Goal: Task Accomplishment & Management: Use online tool/utility

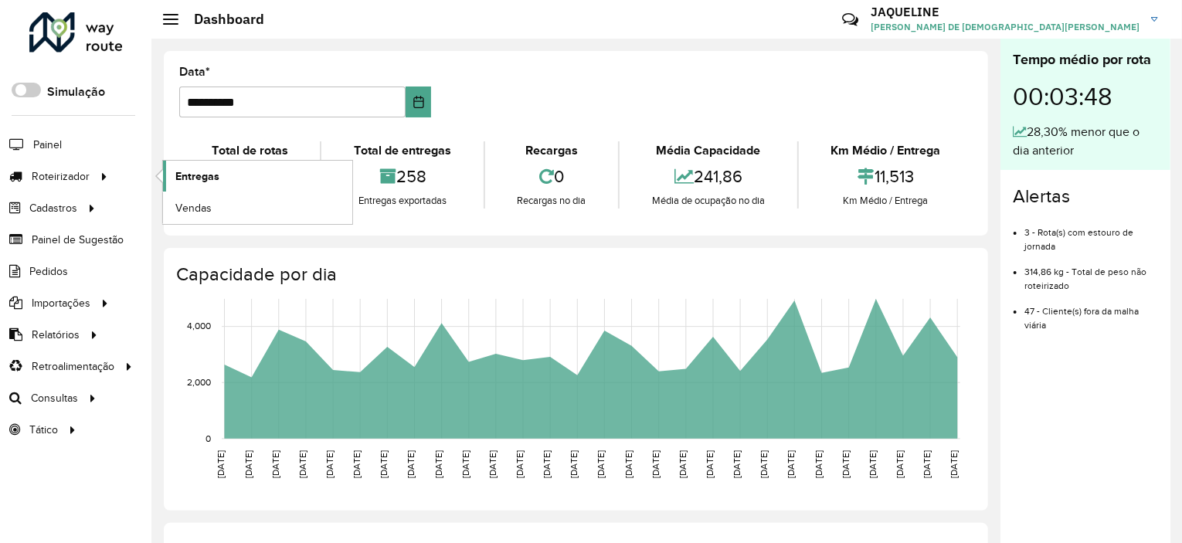
click at [192, 173] on span "Entregas" at bounding box center [197, 176] width 44 height 16
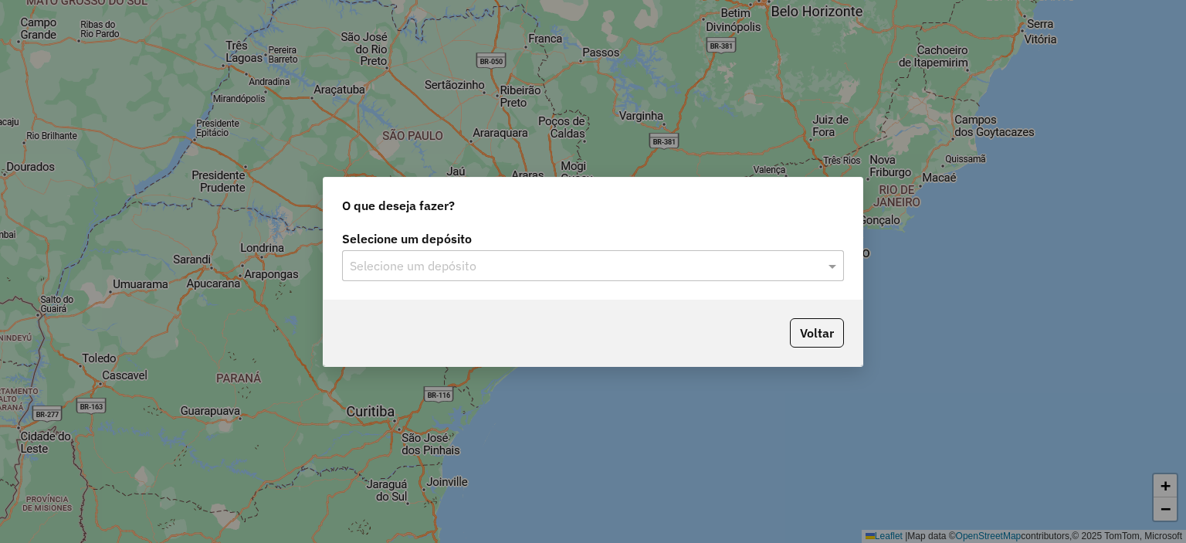
click at [460, 273] on input "text" at bounding box center [578, 266] width 456 height 19
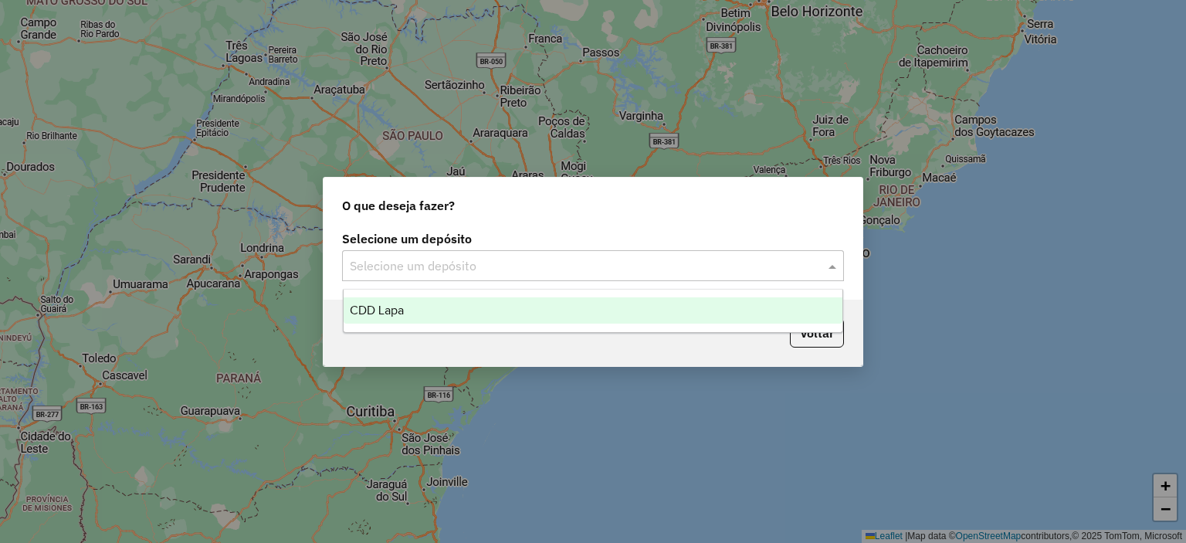
click at [461, 304] on div "CDD Lapa" at bounding box center [594, 310] width 500 height 26
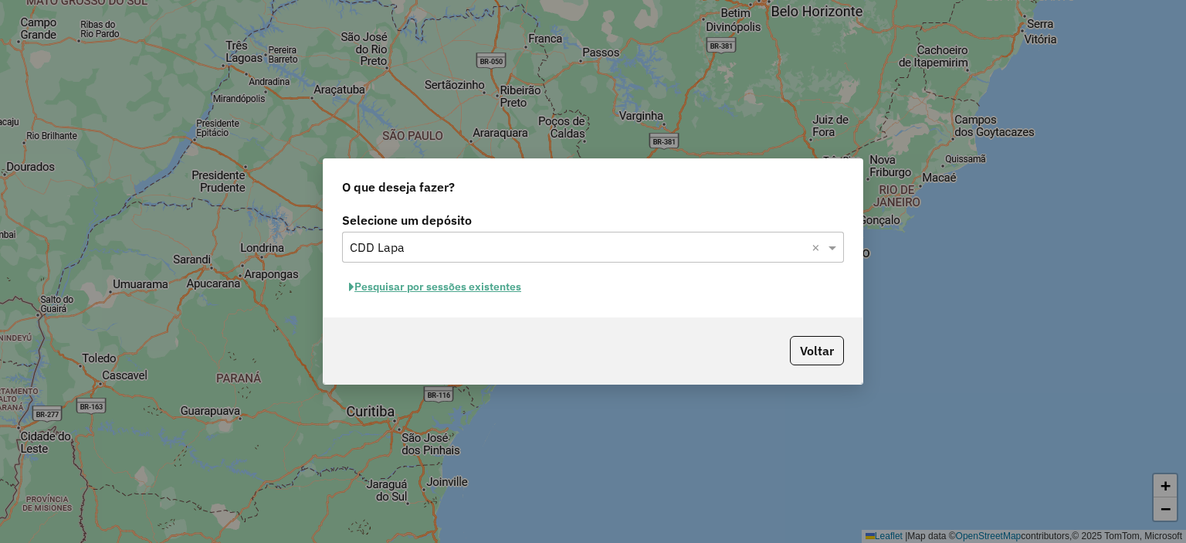
click at [443, 289] on button "Pesquisar por sessões existentes" at bounding box center [435, 287] width 186 height 24
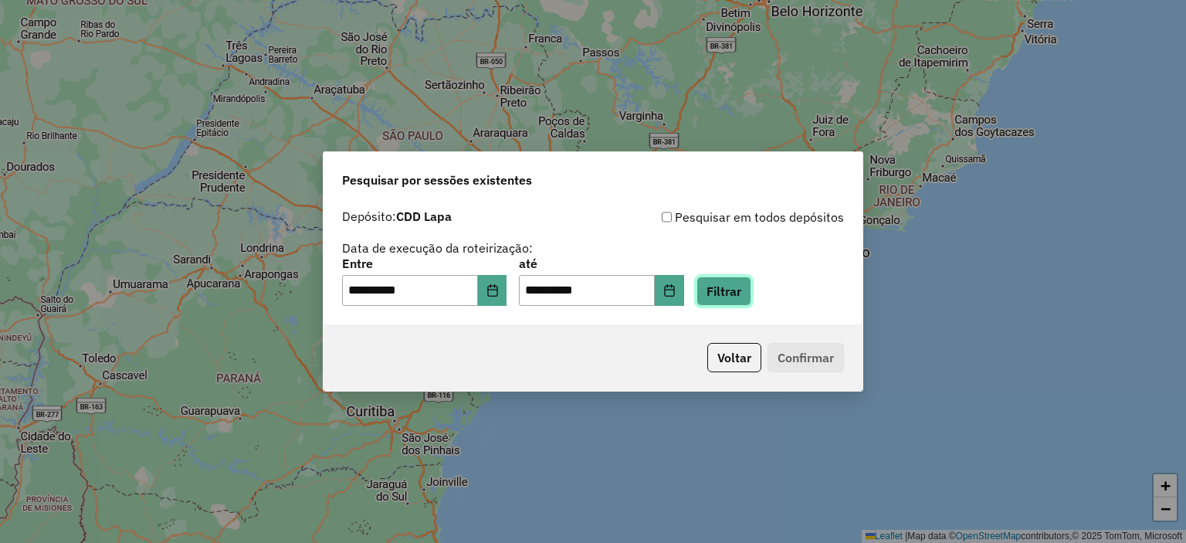
click at [752, 287] on button "Filtrar" at bounding box center [724, 291] width 55 height 29
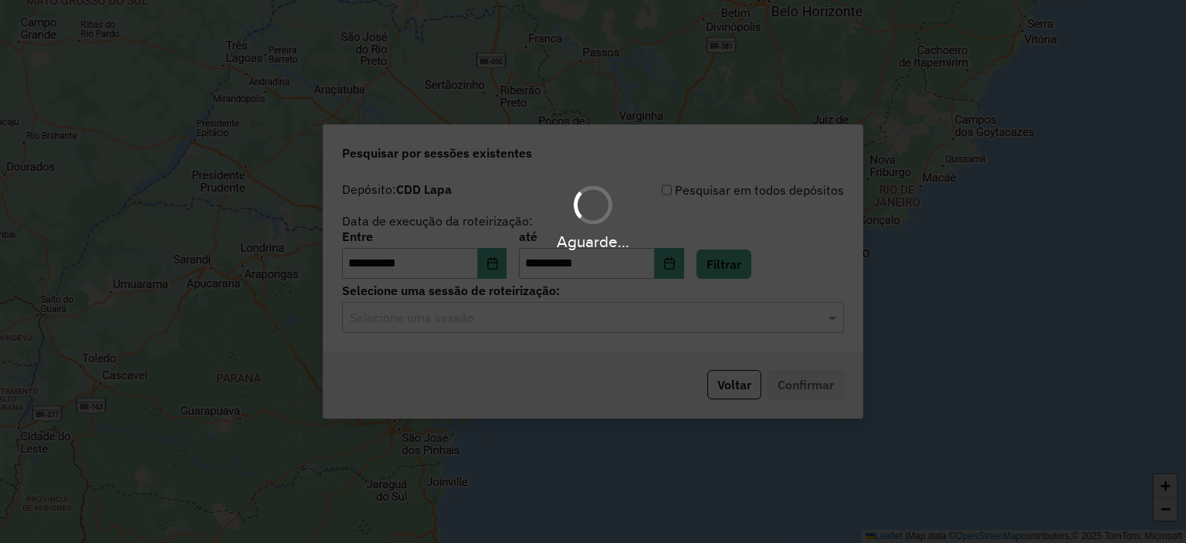
click at [467, 324] on input "text" at bounding box center [578, 318] width 456 height 19
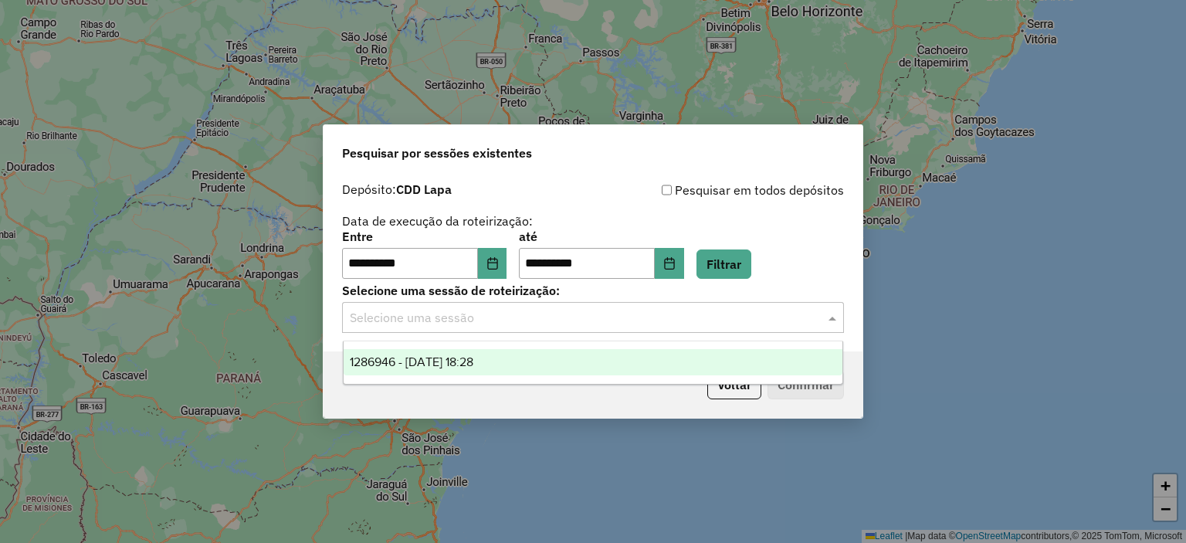
click at [467, 359] on span "1286946 - [DATE] 18:28" at bounding box center [412, 361] width 124 height 13
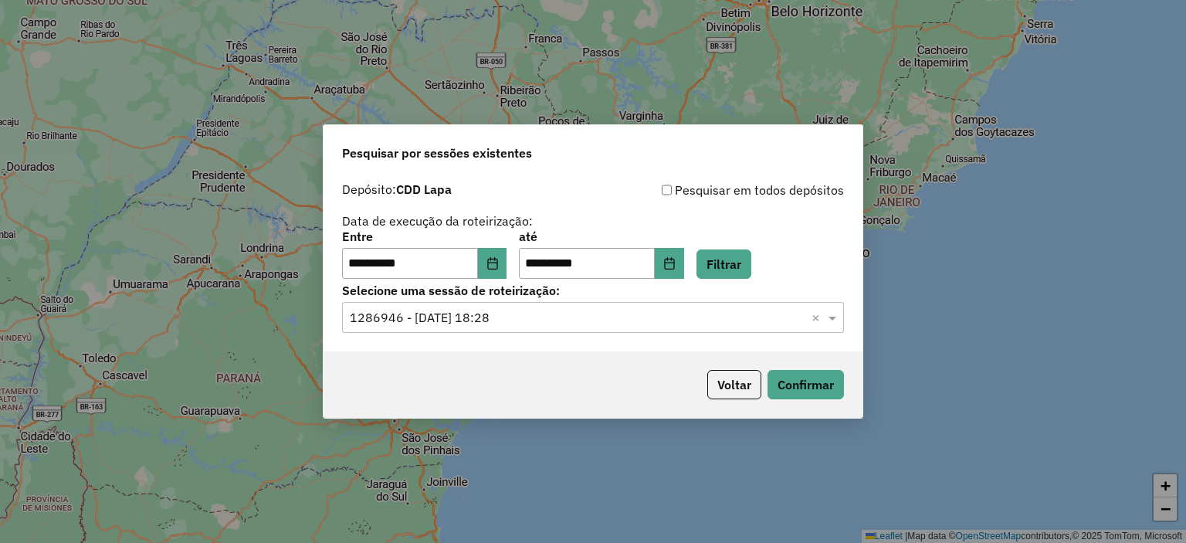
click at [853, 380] on div "Voltar Confirmar" at bounding box center [593, 384] width 539 height 66
click at [834, 389] on button "Confirmar" at bounding box center [806, 384] width 76 height 29
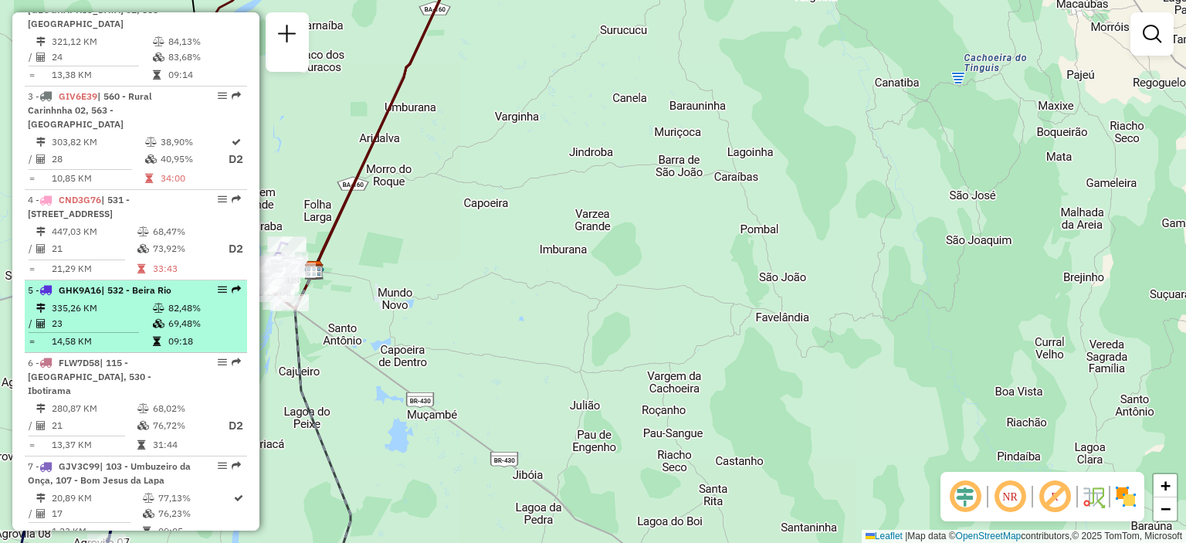
scroll to position [927, 0]
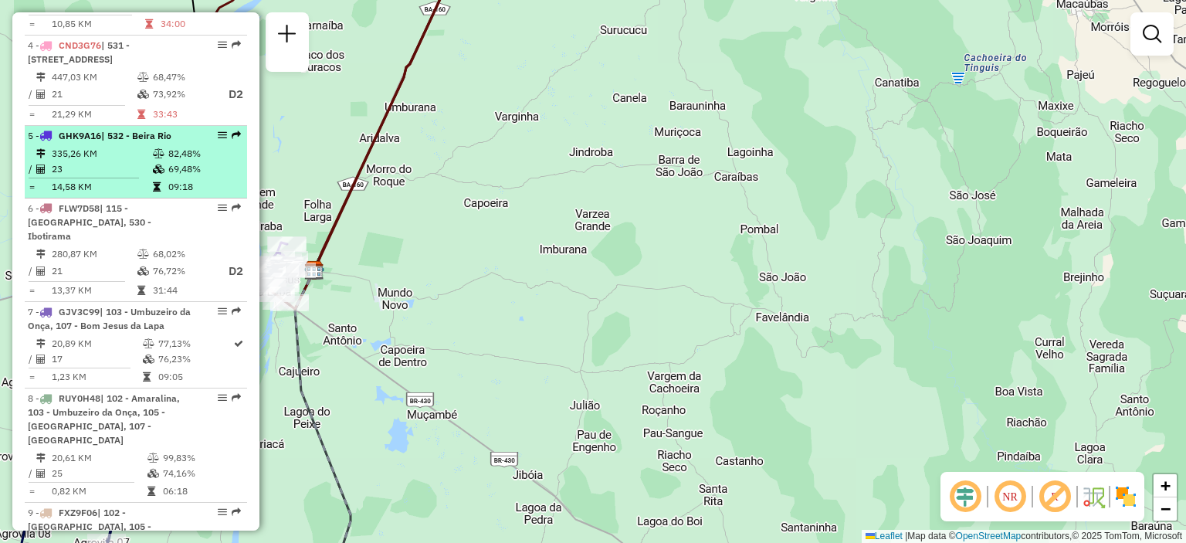
select select "**********"
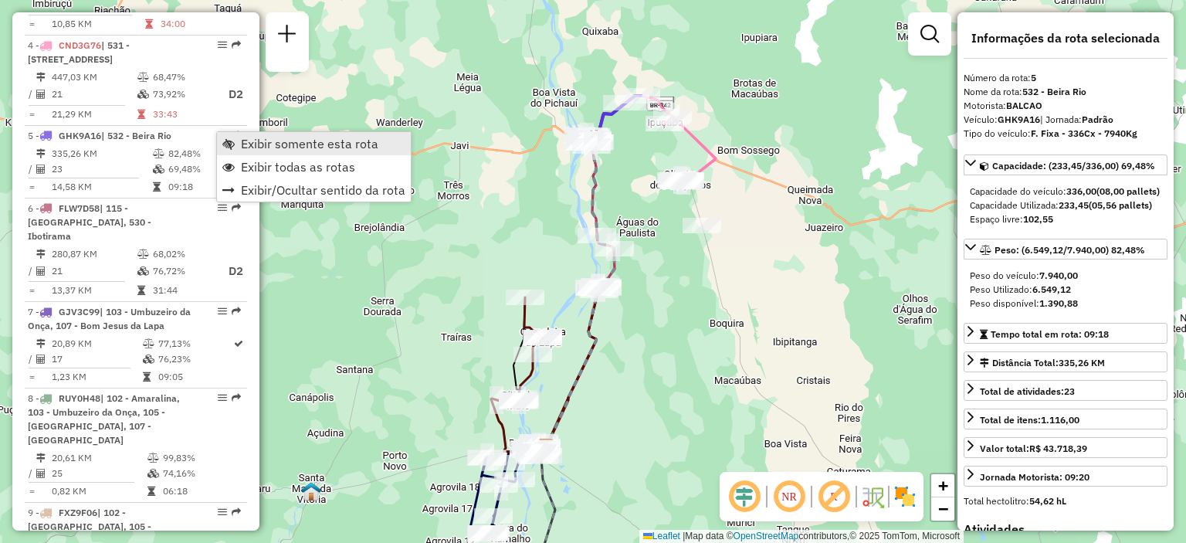
click at [251, 146] on span "Exibir somente esta rota" at bounding box center [309, 143] width 137 height 12
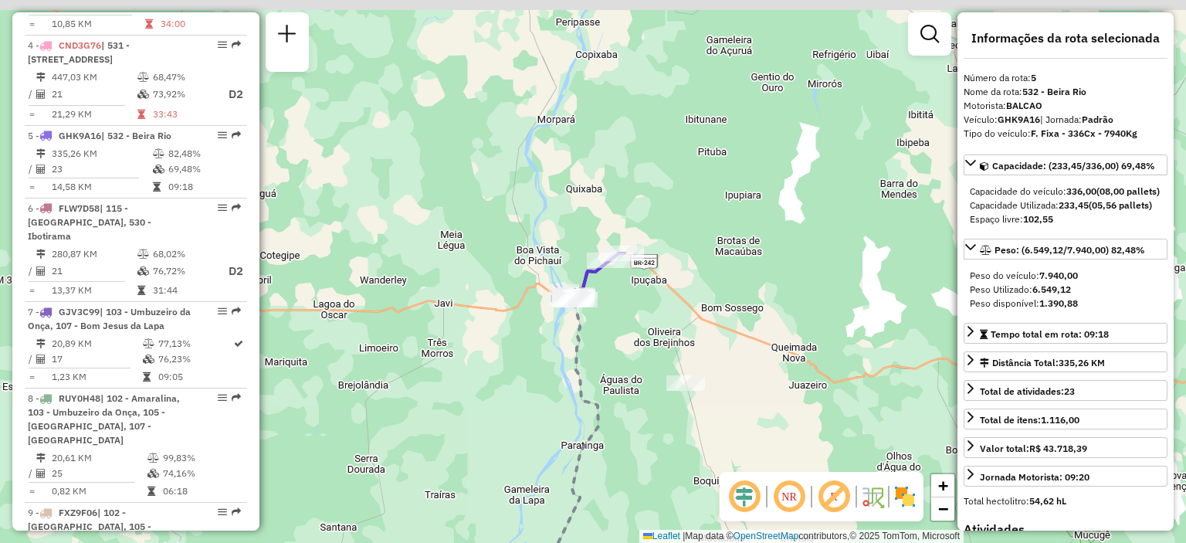
drag, startPoint x: 674, startPoint y: 171, endPoint x: 654, endPoint y: 328, distance: 158.8
click at [657, 330] on div "Janela de atendimento Grade de atendimento Capacidade Transportadoras Veículos …" at bounding box center [593, 271] width 1186 height 543
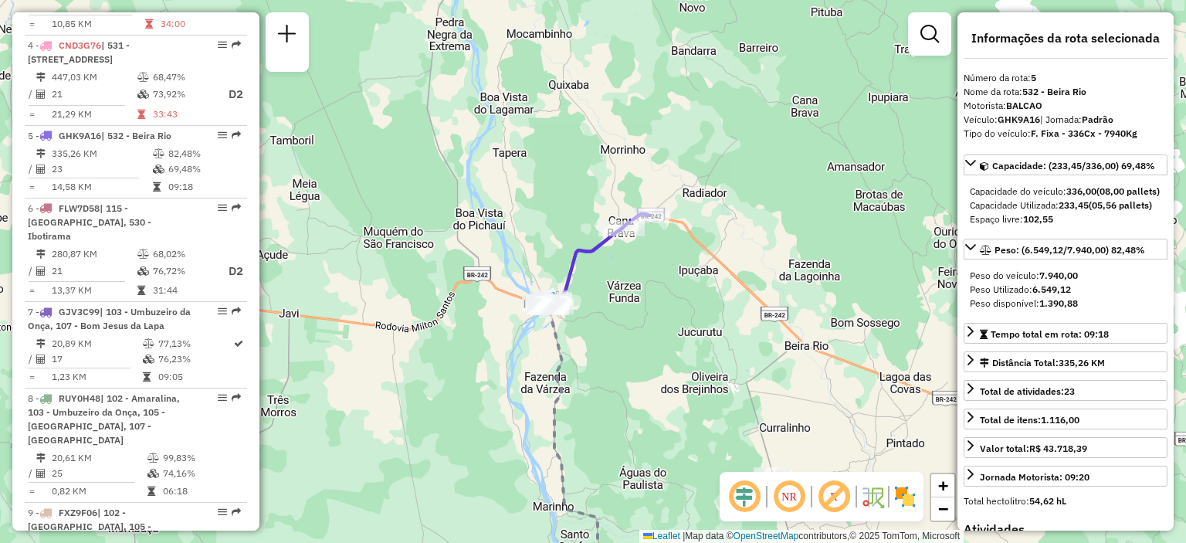
drag, startPoint x: 590, startPoint y: 285, endPoint x: 643, endPoint y: 324, distance: 65.2
click at [645, 318] on div "Janela de atendimento Grade de atendimento Capacidade Transportadoras Veículos …" at bounding box center [593, 271] width 1186 height 543
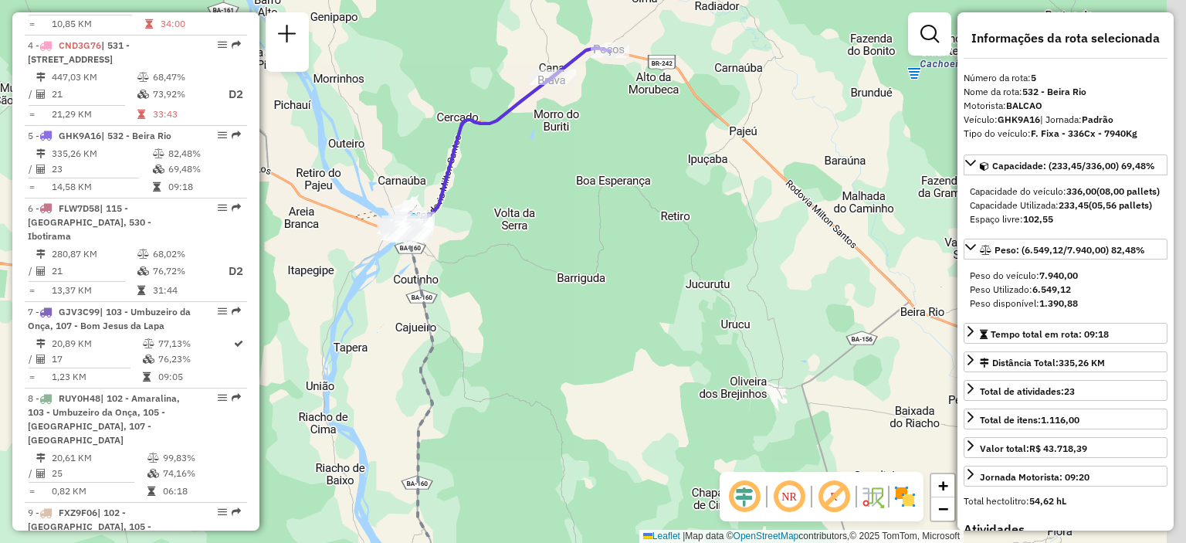
drag, startPoint x: 849, startPoint y: 413, endPoint x: 799, endPoint y: 345, distance: 84.0
click at [799, 345] on div "Janela de atendimento Grade de atendimento Capacidade Transportadoras Veículos …" at bounding box center [593, 271] width 1186 height 543
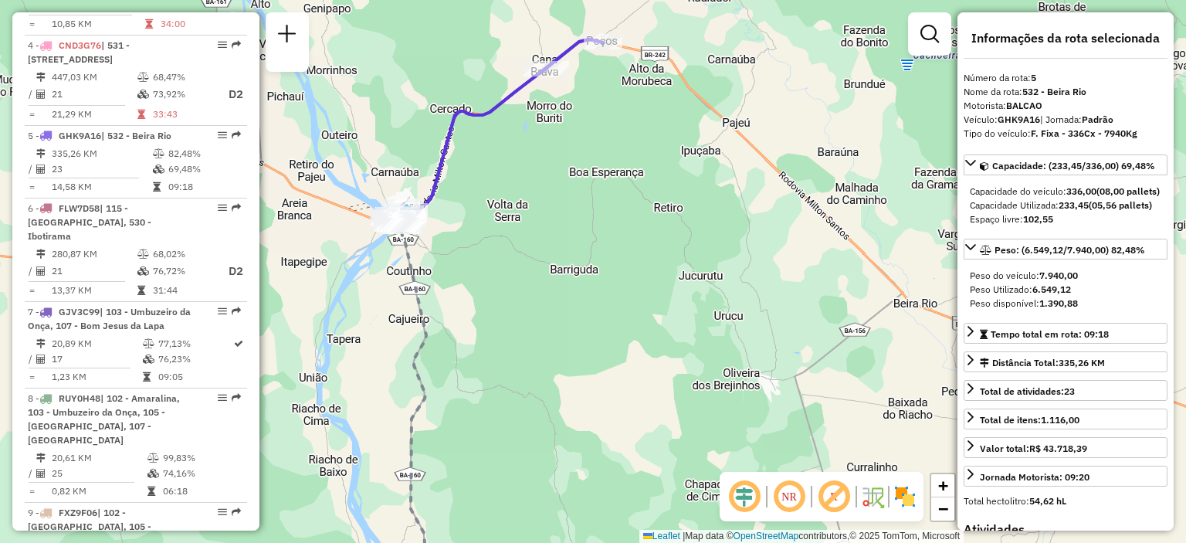
drag, startPoint x: 499, startPoint y: 169, endPoint x: 551, endPoint y: 212, distance: 67.4
click at [551, 212] on div "Janela de atendimento Grade de atendimento Capacidade Transportadoras Veículos …" at bounding box center [593, 271] width 1186 height 543
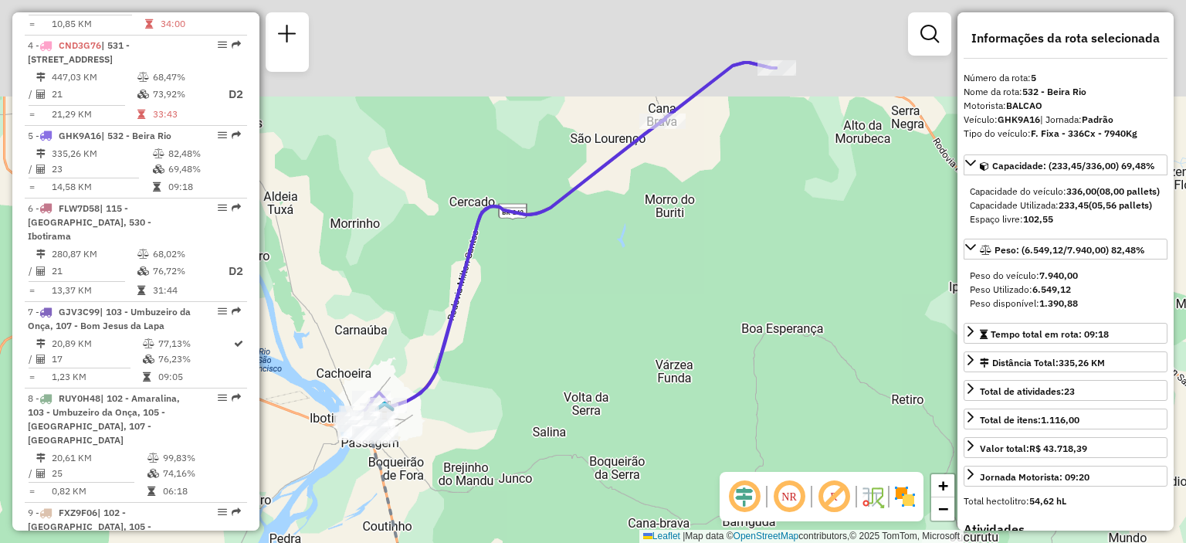
drag, startPoint x: 568, startPoint y: 170, endPoint x: 578, endPoint y: 327, distance: 157.1
click at [578, 327] on div "Janela de atendimento Grade de atendimento Capacidade Transportadoras Veículos …" at bounding box center [593, 271] width 1186 height 543
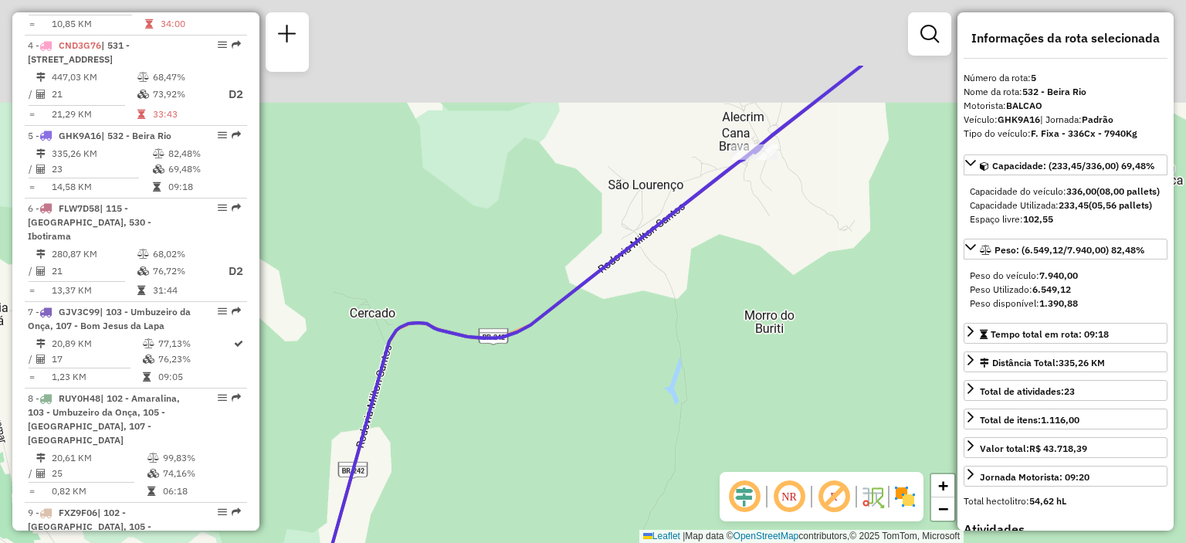
drag, startPoint x: 582, startPoint y: 319, endPoint x: 575, endPoint y: 439, distance: 119.9
click at [575, 438] on div "Janela de atendimento Grade de atendimento Capacidade Transportadoras Veículos …" at bounding box center [593, 271] width 1186 height 543
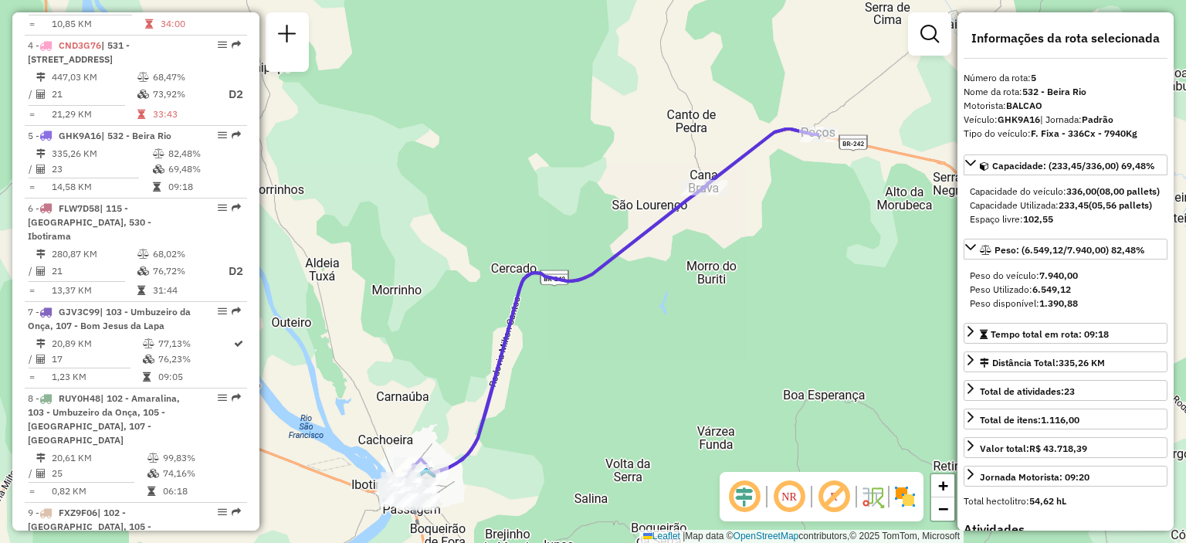
drag, startPoint x: 661, startPoint y: 337, endPoint x: 730, endPoint y: 220, distance: 135.4
click at [726, 225] on div "Janela de atendimento Grade de atendimento Capacidade Transportadoras Veículos …" at bounding box center [593, 271] width 1186 height 543
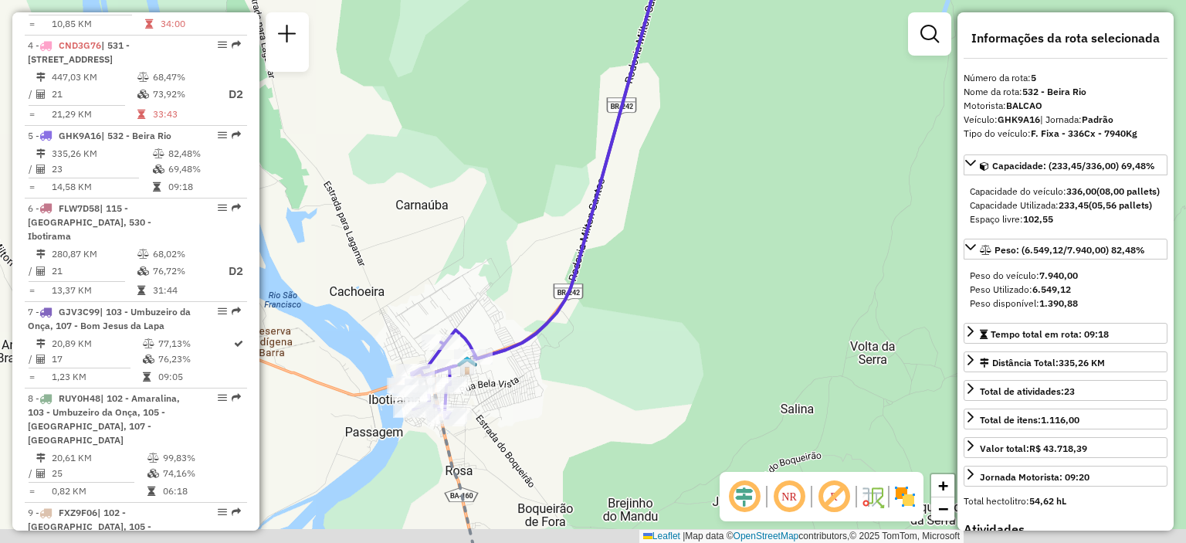
drag, startPoint x: 518, startPoint y: 224, endPoint x: 554, endPoint y: 188, distance: 50.8
click at [554, 188] on div "Janela de atendimento Grade de atendimento Capacidade Transportadoras Veículos …" at bounding box center [593, 271] width 1186 height 543
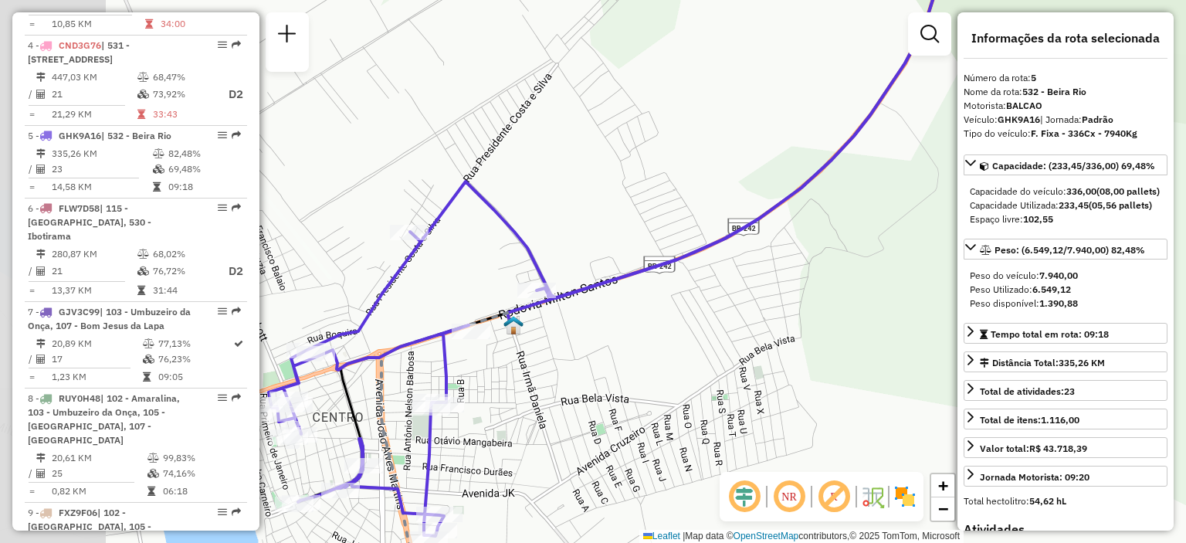
drag, startPoint x: 507, startPoint y: 386, endPoint x: 633, endPoint y: 374, distance: 126.5
click at [633, 376] on div "Janela de atendimento Grade de atendimento Capacidade Transportadoras Veículos …" at bounding box center [593, 271] width 1186 height 543
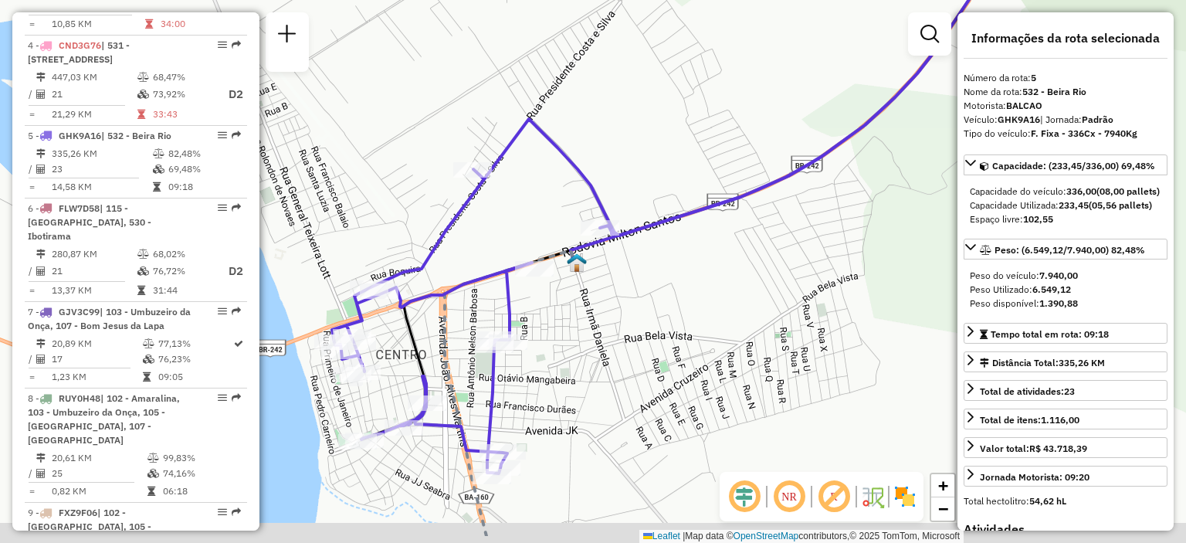
drag, startPoint x: 581, startPoint y: 386, endPoint x: 632, endPoint y: 339, distance: 69.4
click at [632, 339] on div "Janela de atendimento Grade de atendimento Capacidade Transportadoras Veículos …" at bounding box center [593, 271] width 1186 height 543
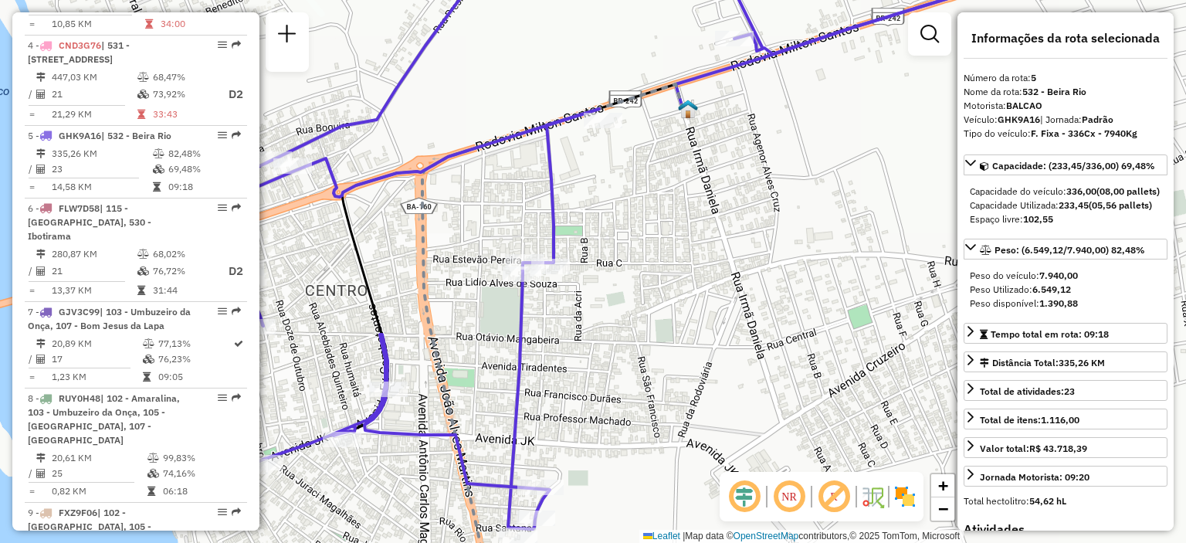
drag, startPoint x: 618, startPoint y: 382, endPoint x: 646, endPoint y: 413, distance: 42.1
click at [646, 413] on div "Janela de atendimento Grade de atendimento Capacidade Transportadoras Veículos …" at bounding box center [593, 271] width 1186 height 543
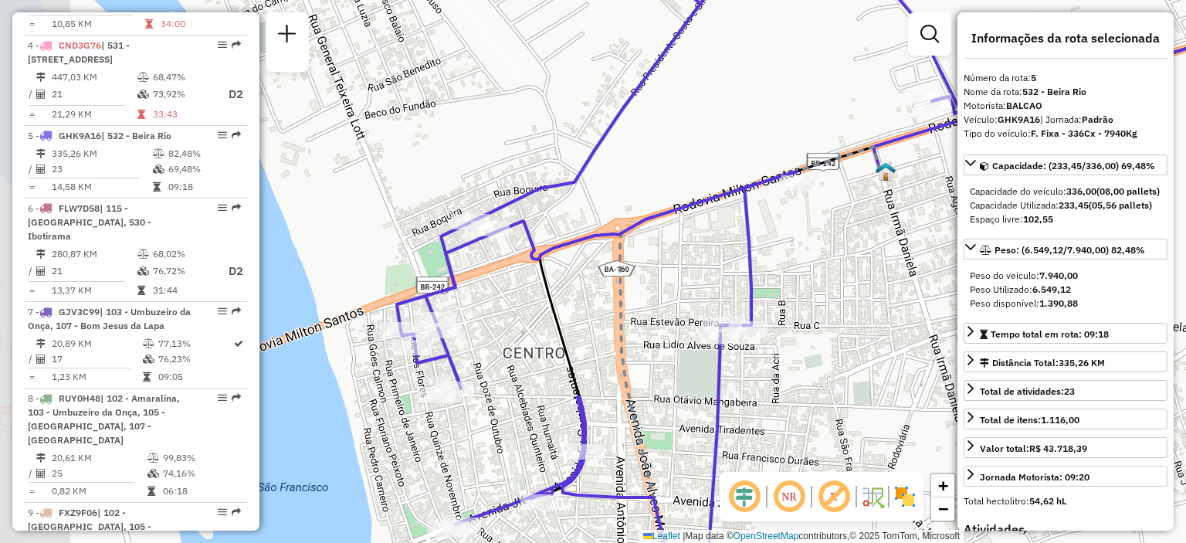
drag, startPoint x: 763, startPoint y: 187, endPoint x: 933, endPoint y: 221, distance: 173.3
click at [936, 221] on div "Janela de atendimento Grade de atendimento Capacidade Transportadoras Veículos …" at bounding box center [593, 271] width 1186 height 543
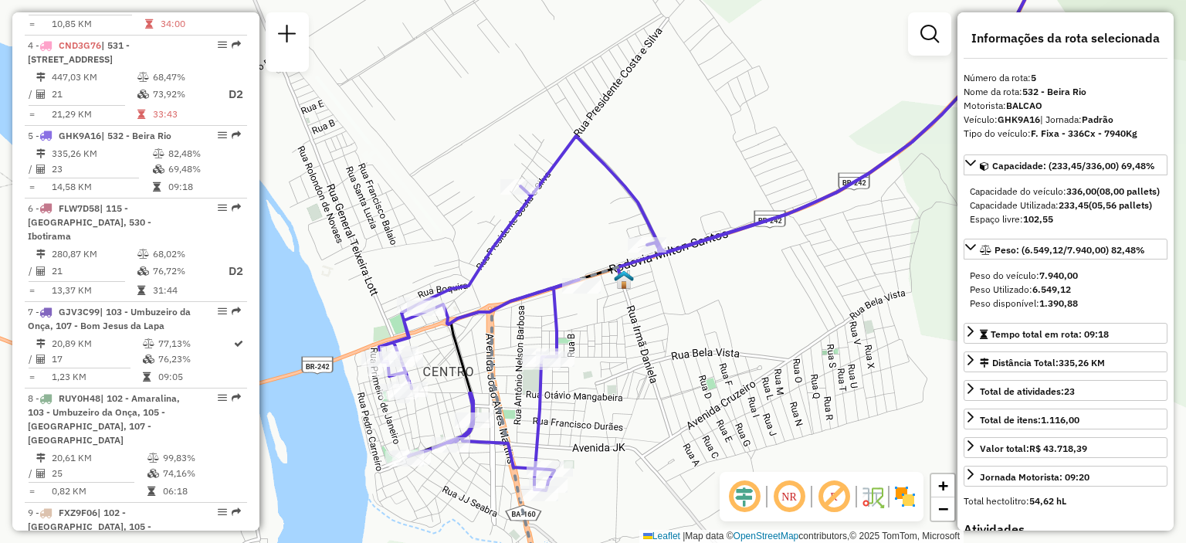
drag, startPoint x: 887, startPoint y: 121, endPoint x: 678, endPoint y: 151, distance: 210.6
click at [678, 151] on div "Janela de atendimento Grade de atendimento Capacidade Transportadoras Veículos …" at bounding box center [593, 271] width 1186 height 543
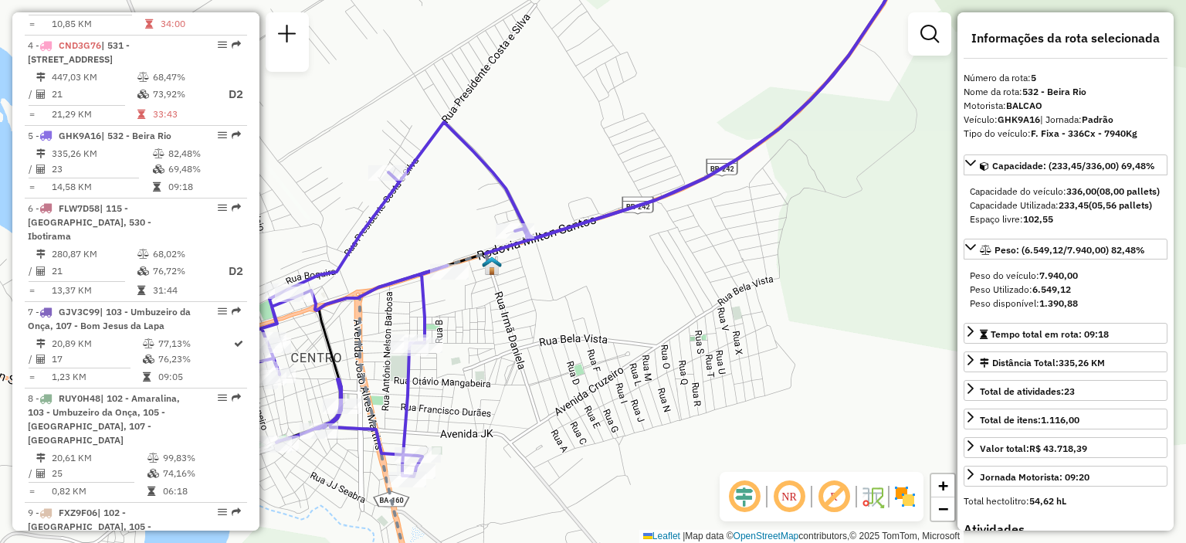
drag, startPoint x: 741, startPoint y: 101, endPoint x: 442, endPoint y: 101, distance: 298.9
click at [443, 100] on div "Janela de atendimento Grade de atendimento Capacidade Transportadoras Veículos …" at bounding box center [593, 271] width 1186 height 543
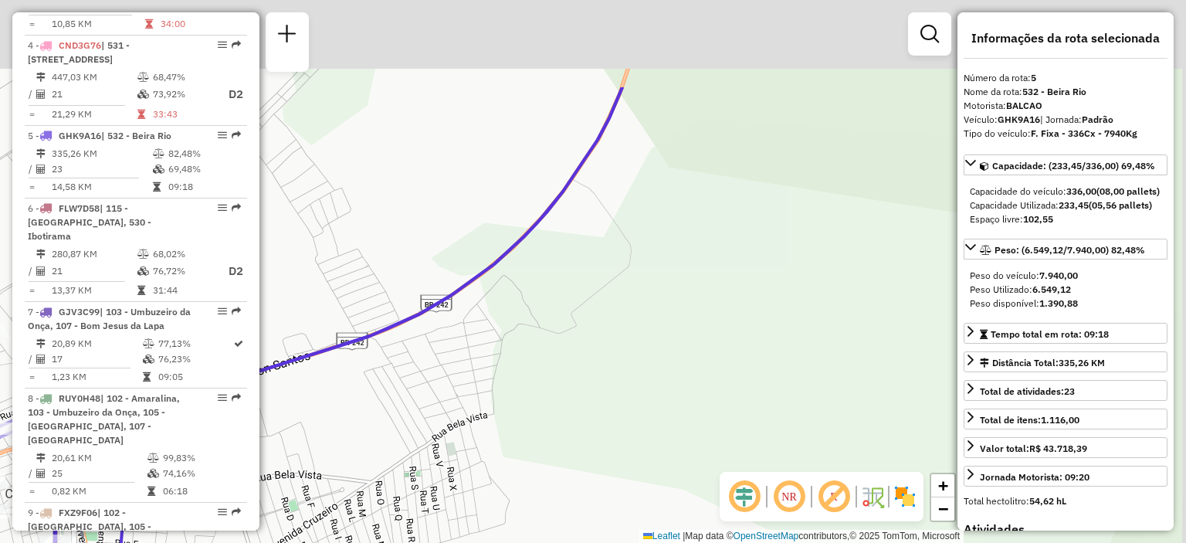
drag, startPoint x: 712, startPoint y: 120, endPoint x: 541, endPoint y: 397, distance: 325.0
click at [541, 397] on div "Janela de atendimento Grade de atendimento Capacidade Transportadoras Veículos …" at bounding box center [593, 271] width 1186 height 543
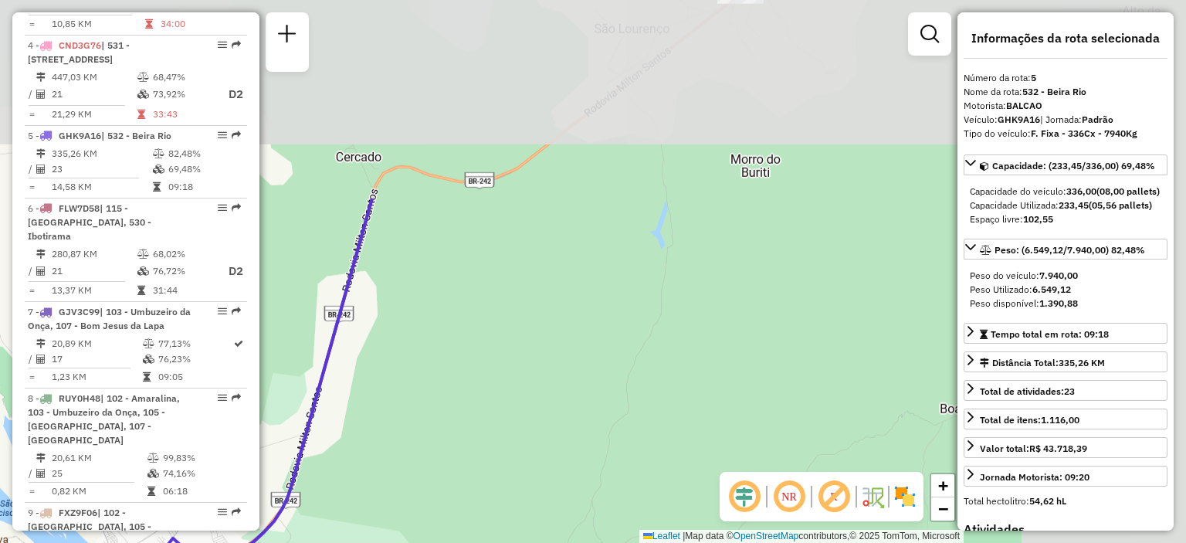
drag, startPoint x: 728, startPoint y: 171, endPoint x: 393, endPoint y: 443, distance: 431.5
click at [393, 443] on div "Janela de atendimento Grade de atendimento Capacidade Transportadoras Veículos …" at bounding box center [593, 271] width 1186 height 543
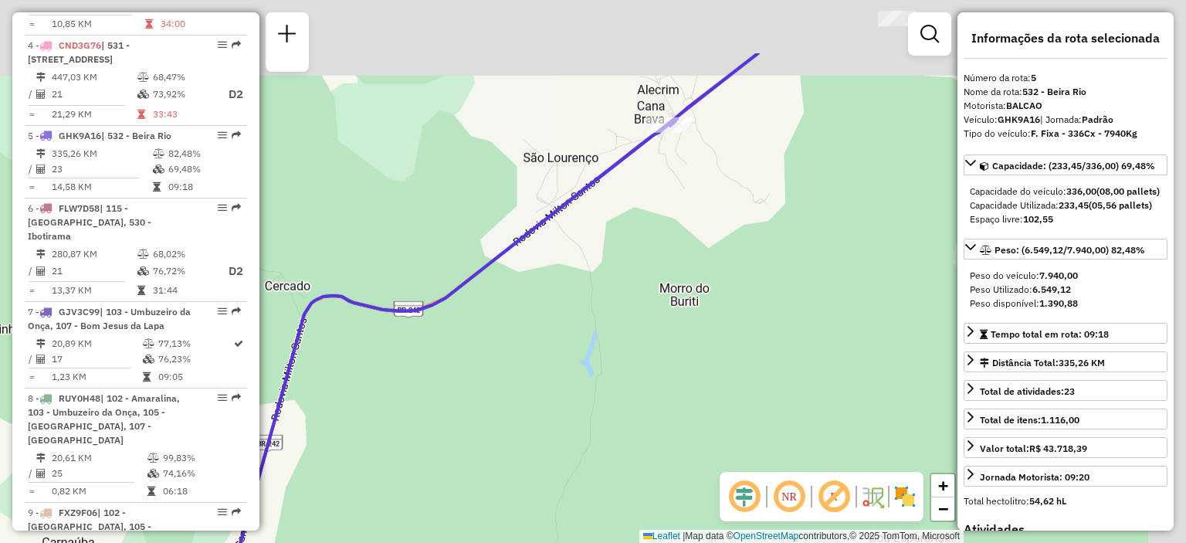
drag, startPoint x: 636, startPoint y: 232, endPoint x: 556, endPoint y: 355, distance: 146.7
click at [560, 361] on div "Janela de atendimento Grade de atendimento Capacidade Transportadoras Veículos …" at bounding box center [593, 271] width 1186 height 543
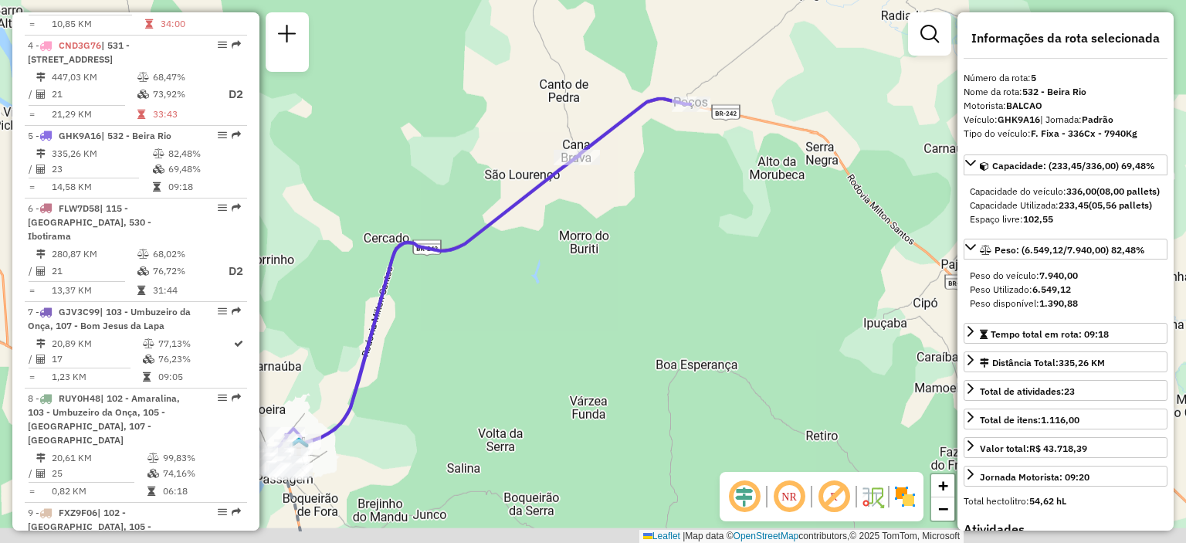
drag, startPoint x: 714, startPoint y: 246, endPoint x: 449, endPoint y: -58, distance: 403.5
click at [449, 0] on html "Aguarde... Pop-up bloqueado! Seu navegador bloqueou automáticamente a abertura …" at bounding box center [593, 271] width 1186 height 543
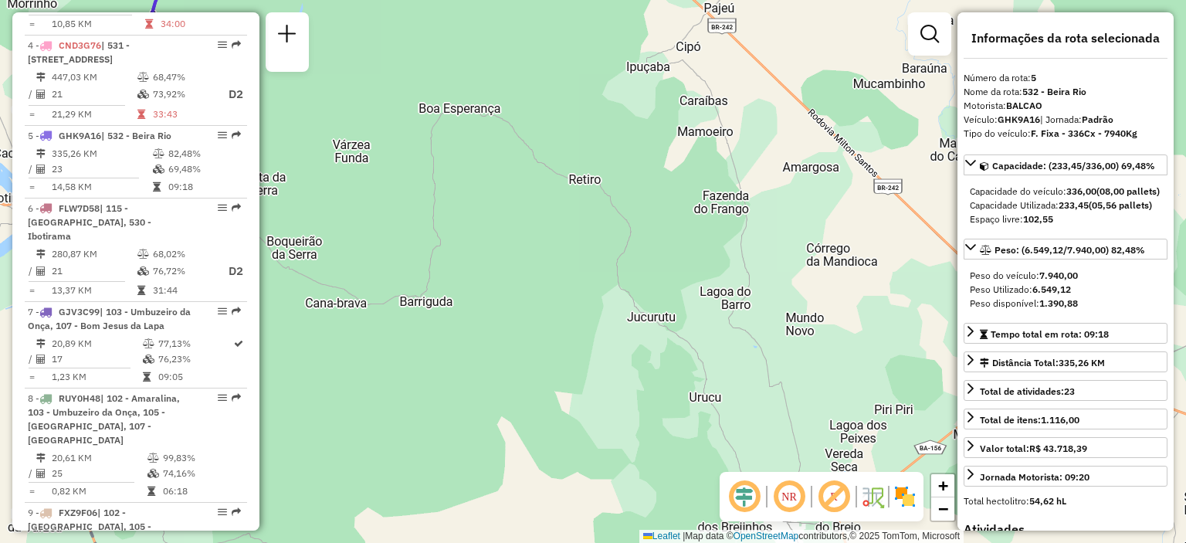
click at [683, 138] on div "Janela de atendimento Grade de atendimento Capacidade Transportadoras Veículos …" at bounding box center [593, 271] width 1186 height 543
click at [646, 107] on div "Janela de atendimento Grade de atendimento Capacidade Transportadoras Veículos …" at bounding box center [593, 271] width 1186 height 543
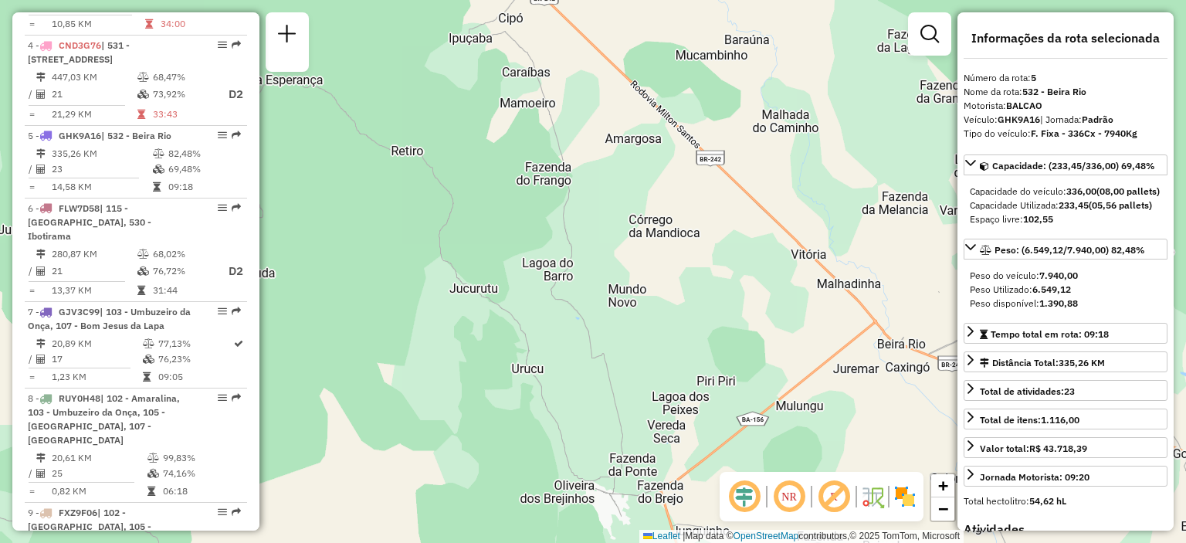
drag, startPoint x: 655, startPoint y: 158, endPoint x: 707, endPoint y: 473, distance: 318.7
click at [707, 473] on div "Janela de atendimento Grade de atendimento Capacidade Transportadoras Veículos …" at bounding box center [593, 271] width 1186 height 543
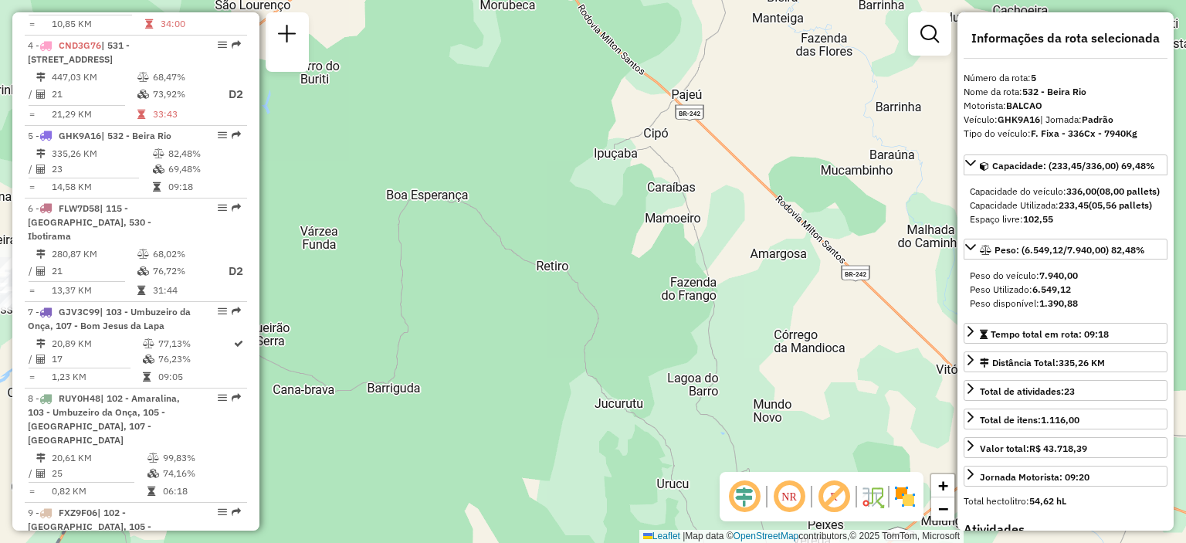
drag, startPoint x: 621, startPoint y: 264, endPoint x: 769, endPoint y: 398, distance: 199.0
click at [770, 397] on div "Janela de atendimento Grade de atendimento Capacidade Transportadoras Veículos …" at bounding box center [593, 271] width 1186 height 543
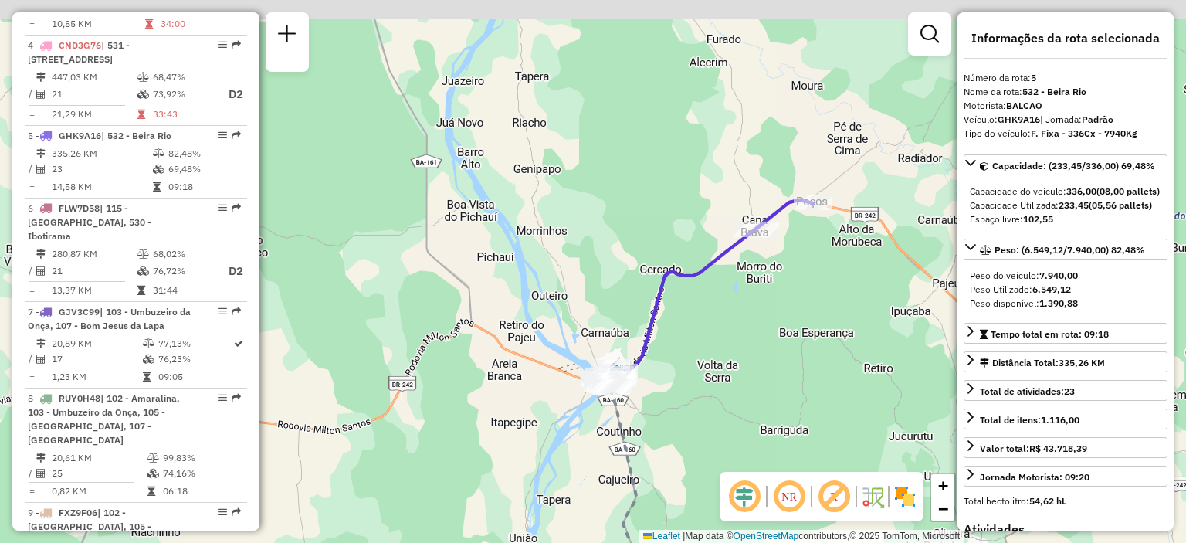
drag, startPoint x: 596, startPoint y: 345, endPoint x: 618, endPoint y: 326, distance: 29.0
click at [618, 326] on div "Janela de atendimento Grade de atendimento Capacidade Transportadoras Veículos …" at bounding box center [593, 271] width 1186 height 543
